Goal: Information Seeking & Learning: Learn about a topic

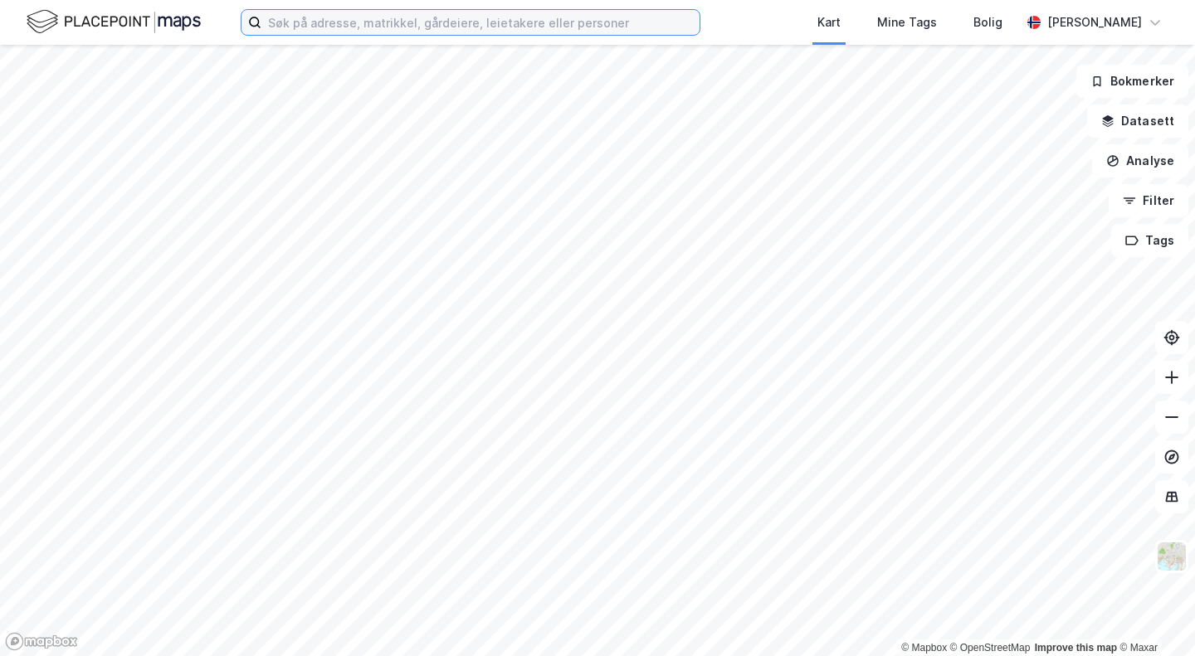
click at [377, 27] on input at bounding box center [480, 22] width 438 height 25
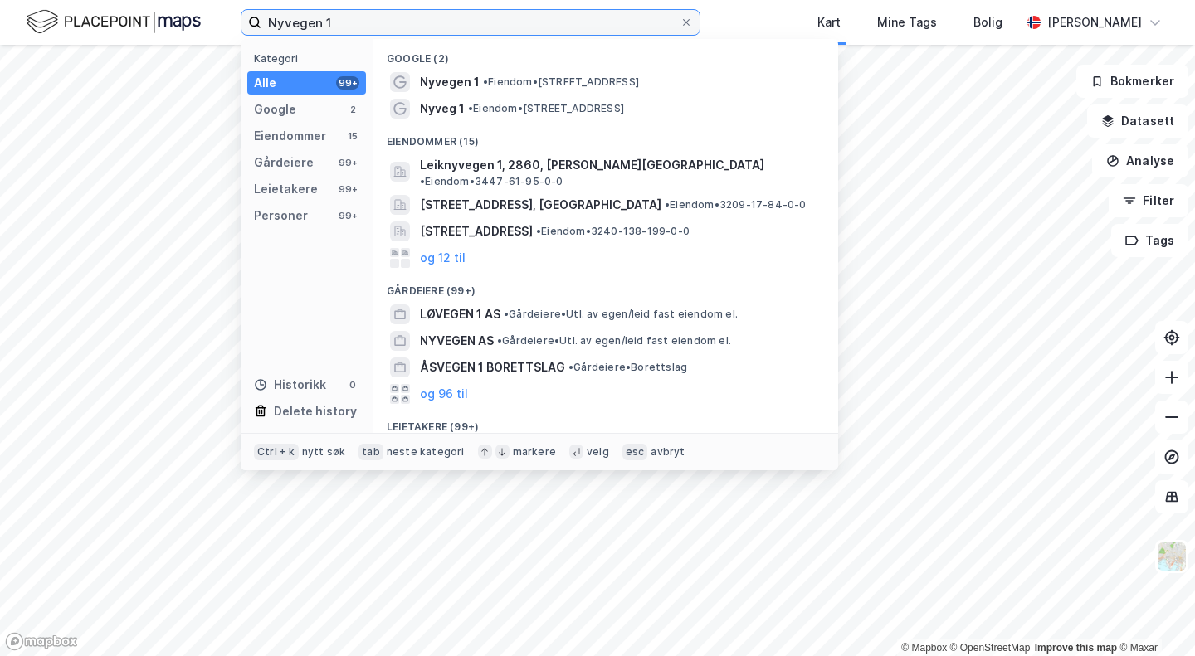
type input "Nyvegen 1"
click at [502, 221] on span "[STREET_ADDRESS]" at bounding box center [476, 231] width 113 height 20
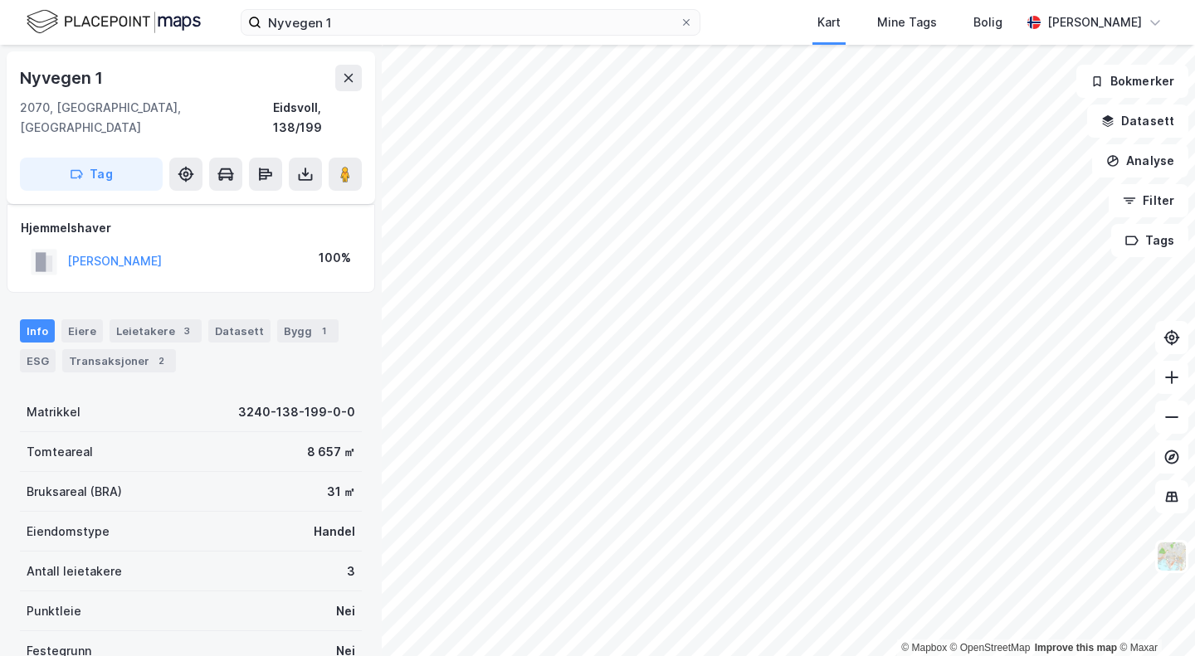
scroll to position [161, 0]
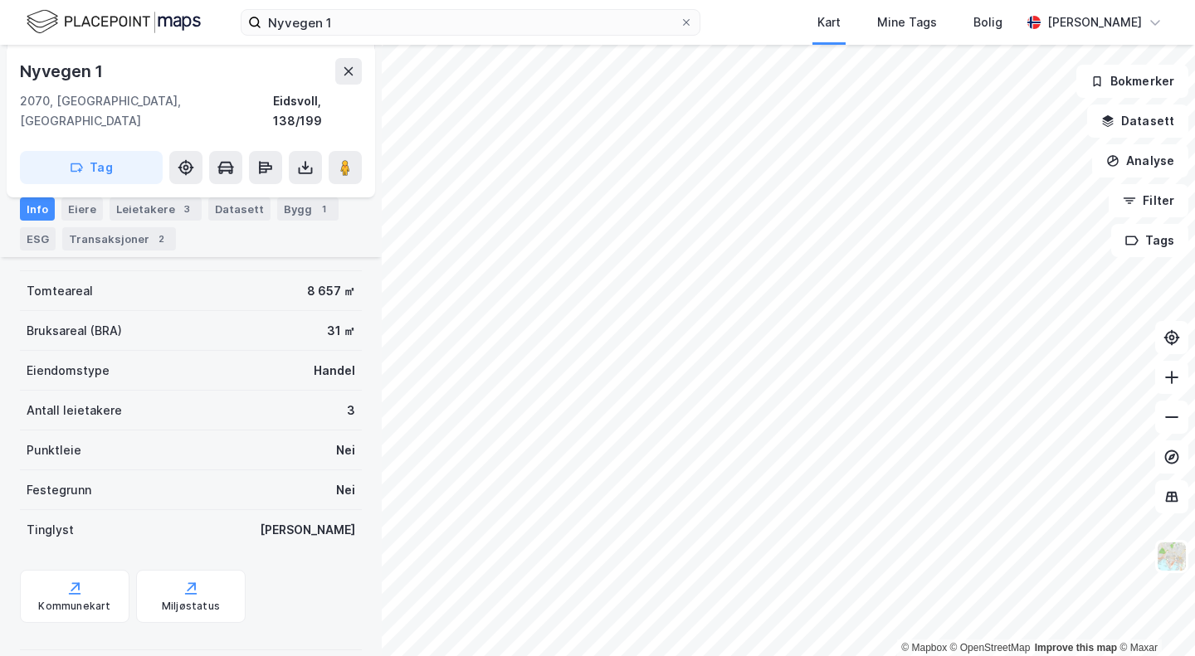
click at [127, 243] on div "Transaksjoner 2" at bounding box center [119, 238] width 114 height 23
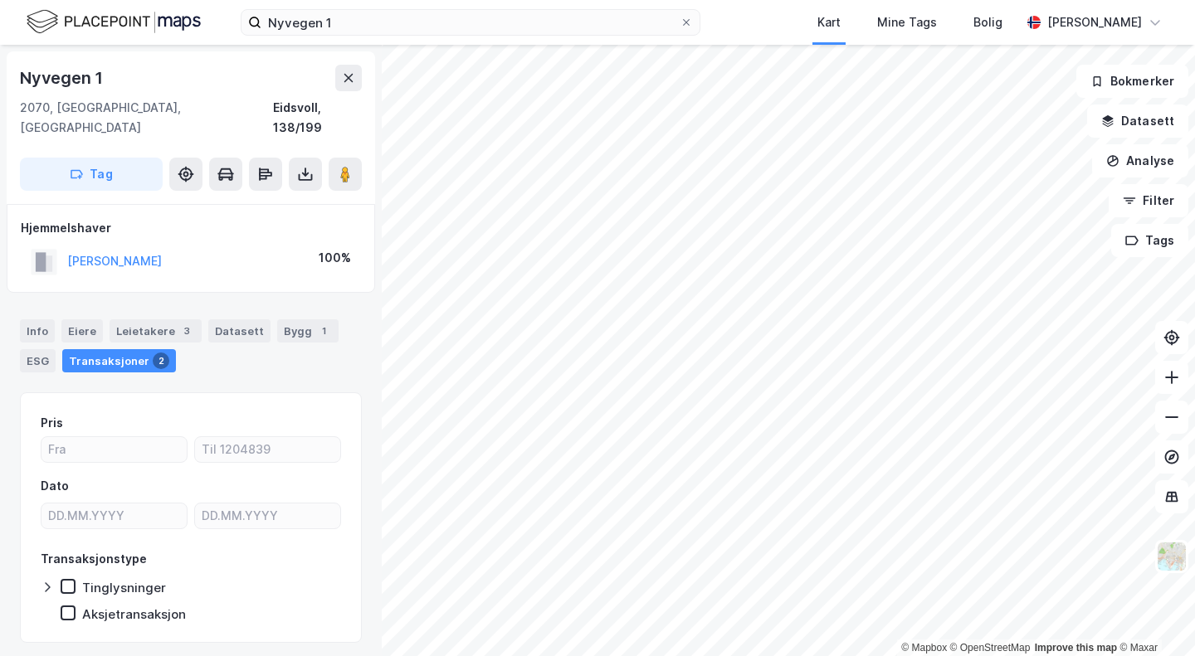
click at [0, 0] on button "[PERSON_NAME]" at bounding box center [0, 0] width 0 height 0
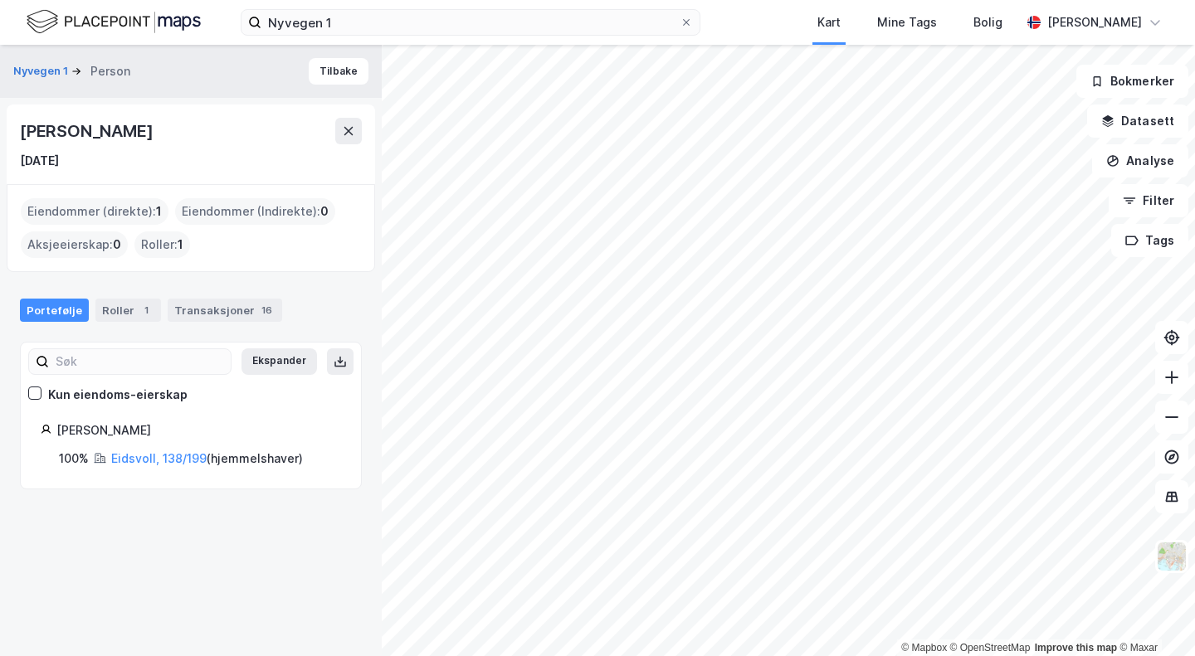
click at [224, 308] on div "Transaksjoner 16" at bounding box center [225, 310] width 114 height 23
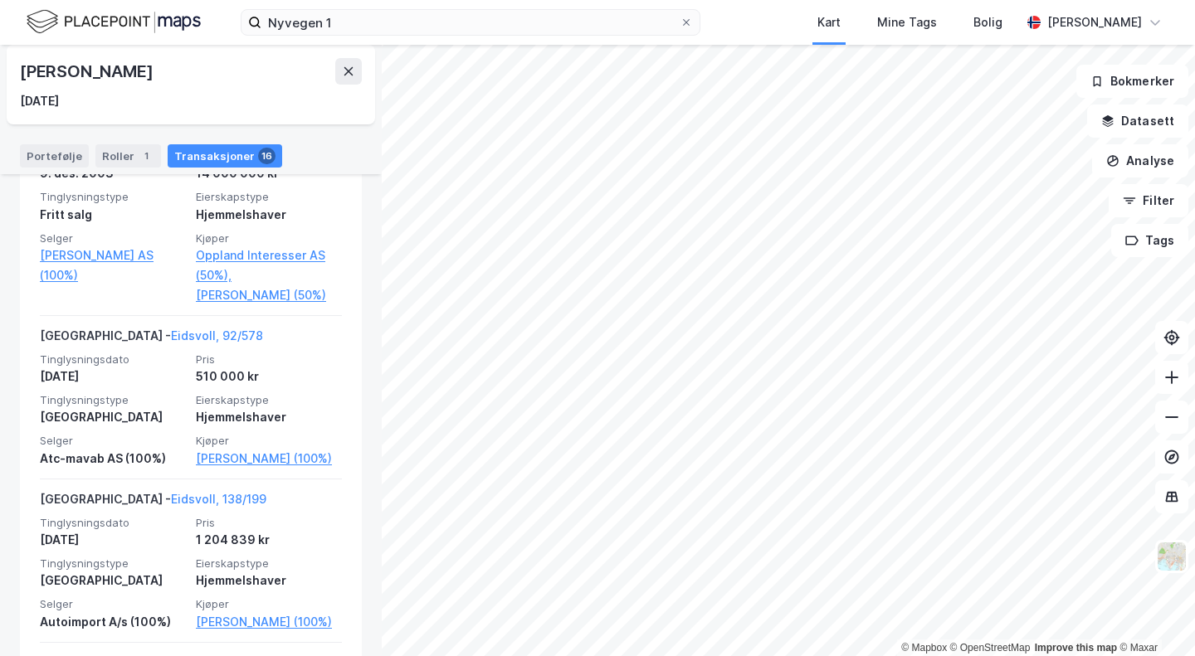
scroll to position [2728, 0]
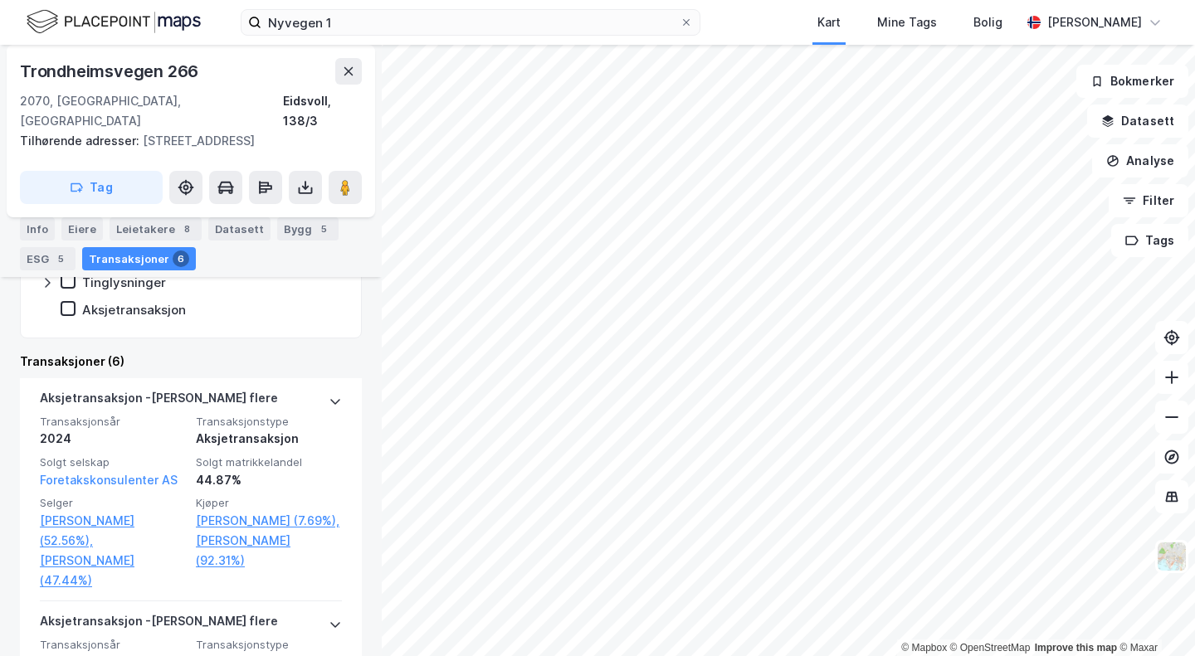
scroll to position [411, 0]
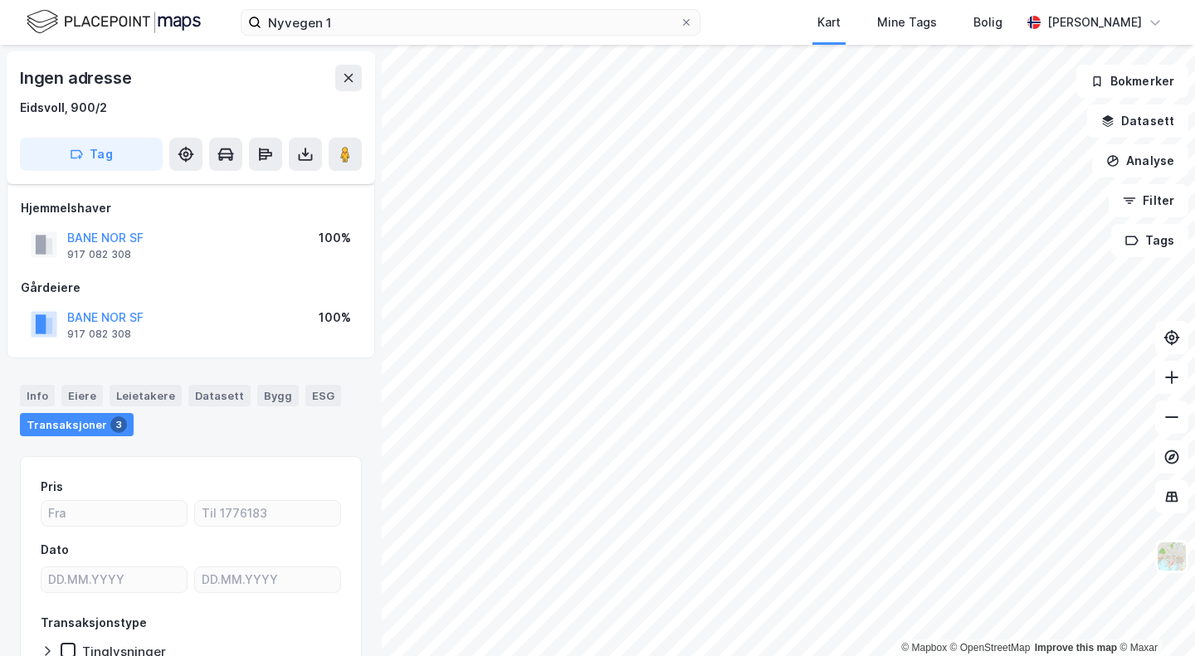
scroll to position [110, 0]
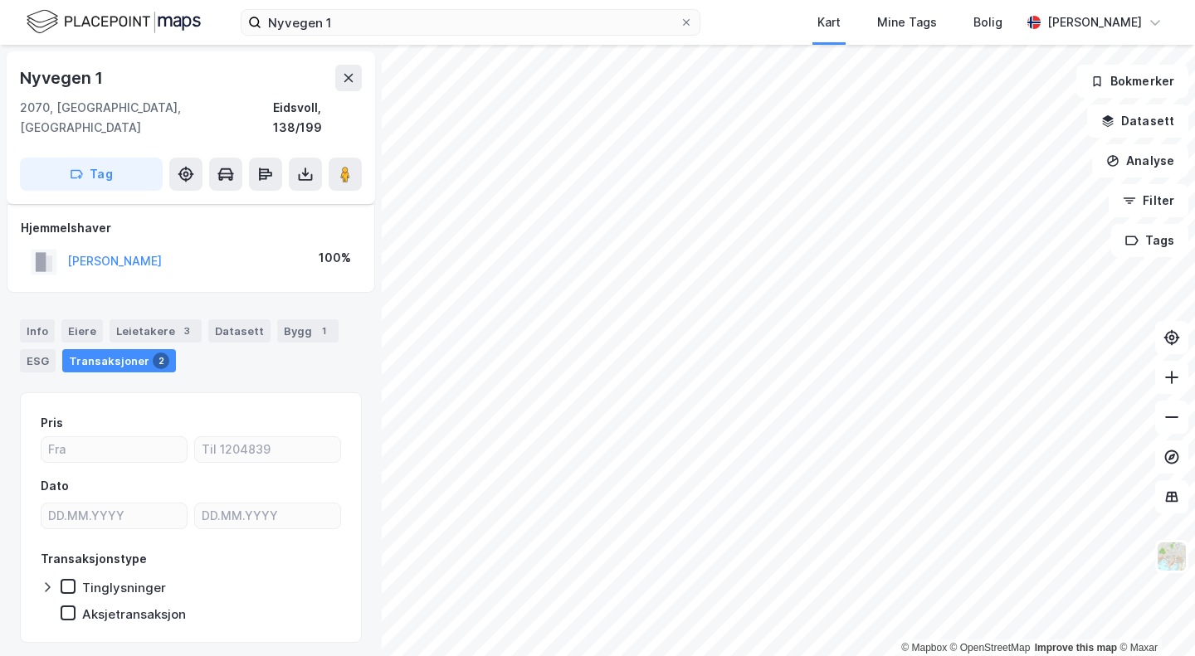
scroll to position [27, 0]
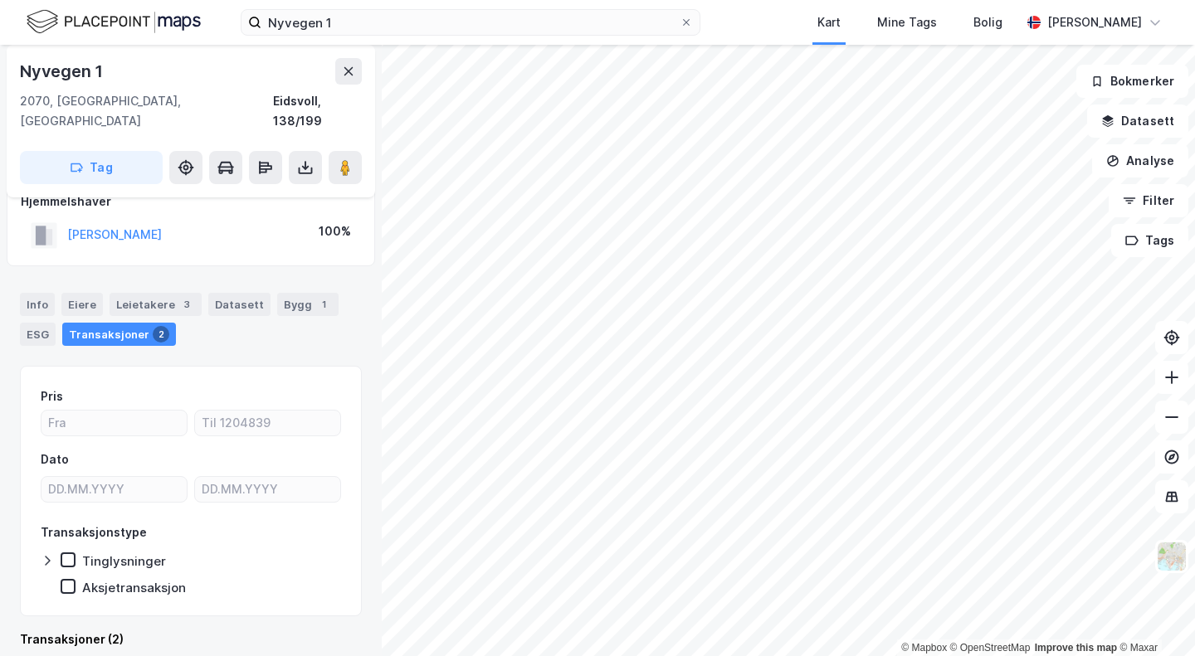
click at [145, 293] on div "Leietakere 3" at bounding box center [155, 304] width 92 height 23
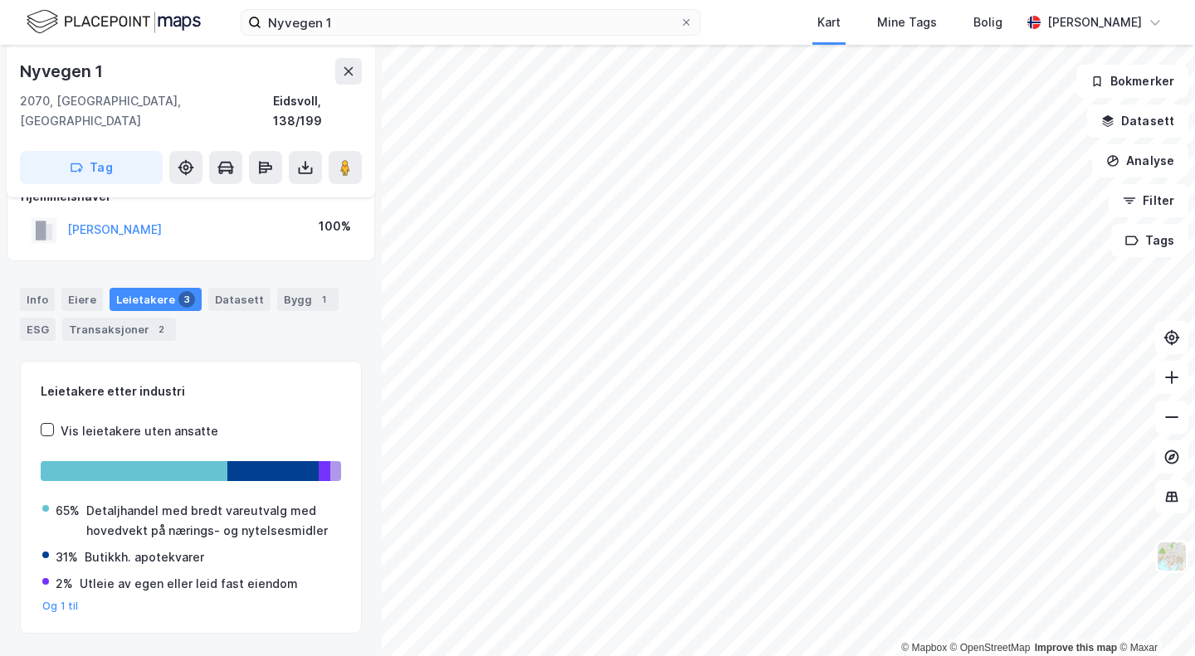
scroll to position [30, 0]
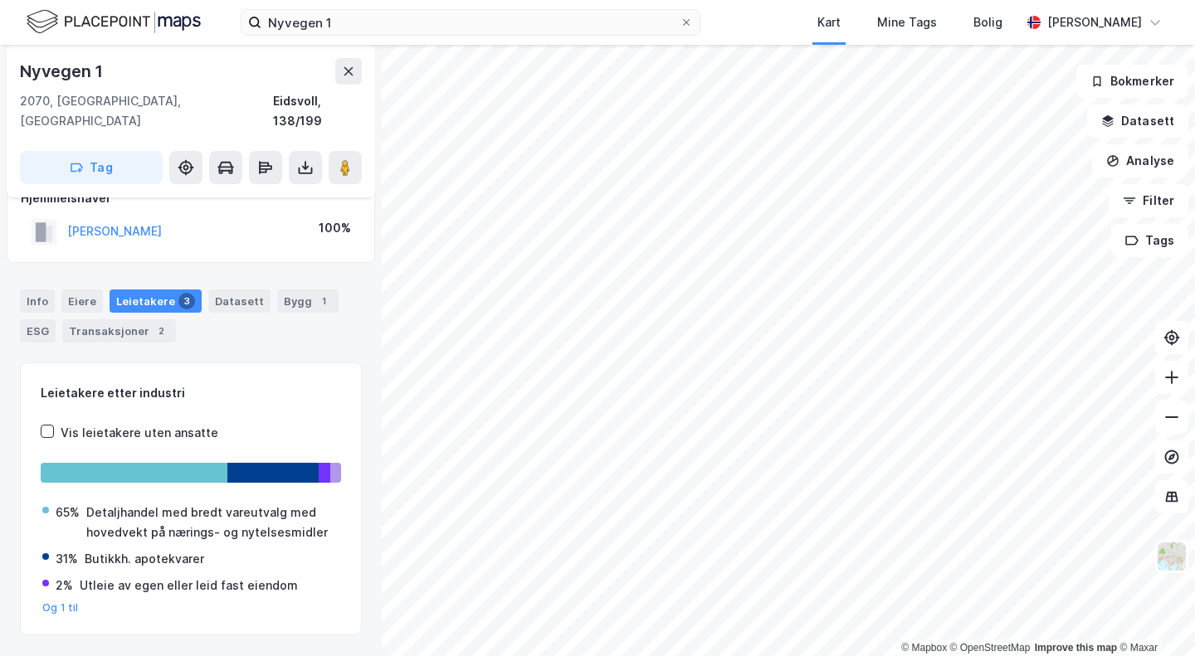
click at [132, 319] on div "Transaksjoner 2" at bounding box center [119, 330] width 114 height 23
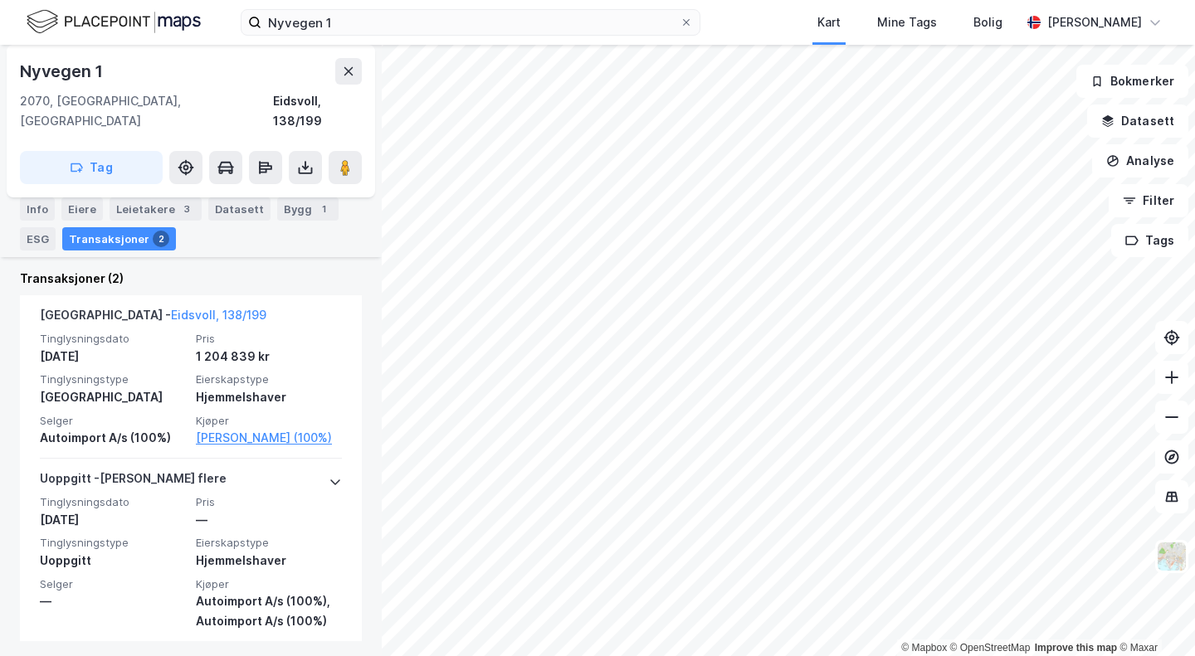
scroll to position [392, 0]
